Goal: Use online tool/utility

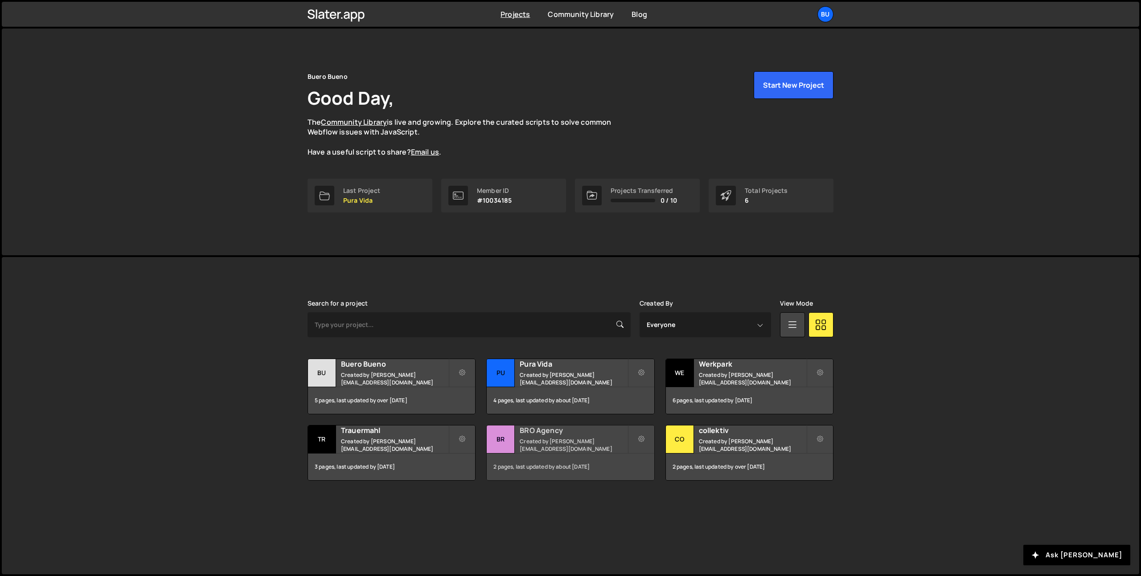
click at [548, 435] on h2 "BRO Agency" at bounding box center [573, 431] width 107 height 10
click at [542, 435] on h2 "BRO Agency" at bounding box center [573, 431] width 107 height 10
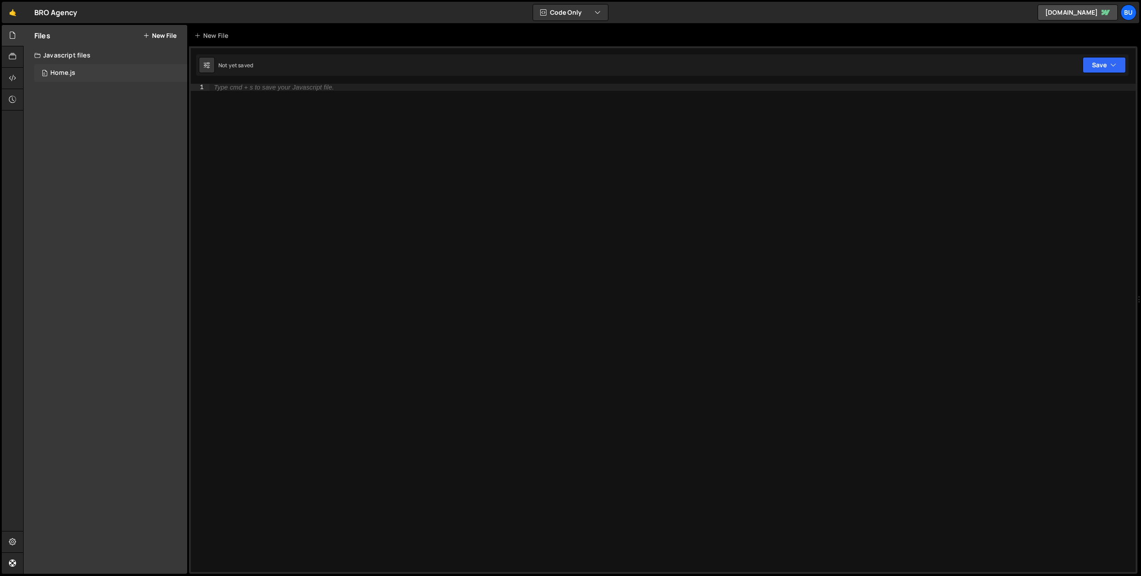
click at [67, 71] on div "Home.js" at bounding box center [62, 73] width 25 height 8
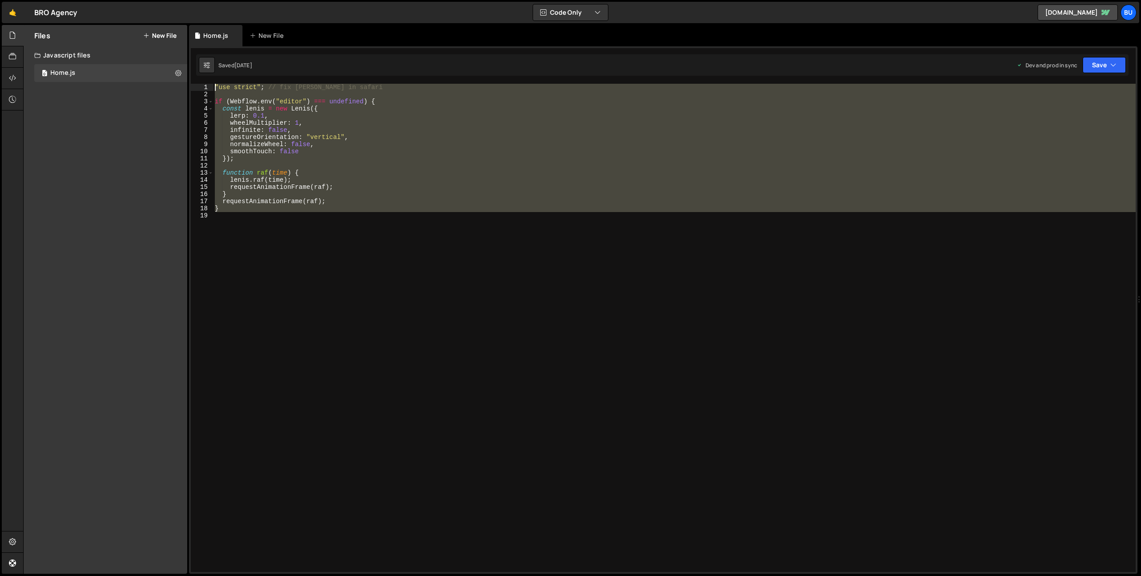
drag, startPoint x: 211, startPoint y: 206, endPoint x: 195, endPoint y: 84, distance: 123.2
click at [195, 84] on div "1 2 3 4 5 6 7 8 9 10 11 12 13 14 15 16 17 18 19 "use strict" ; // fix lenis in …" at bounding box center [663, 328] width 945 height 488
type textarea ""use strict"; // fix lenis in safari"
